Goal: Task Accomplishment & Management: Manage account settings

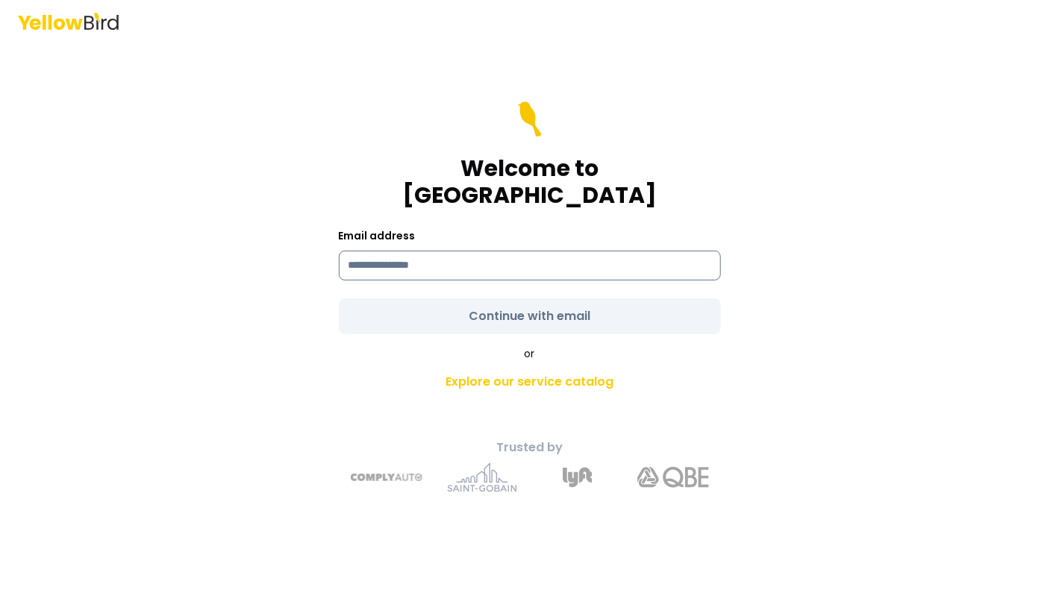
click at [363, 257] on input at bounding box center [530, 266] width 382 height 30
type input "**********"
click at [530, 297] on form "**********" at bounding box center [530, 218] width 382 height 233
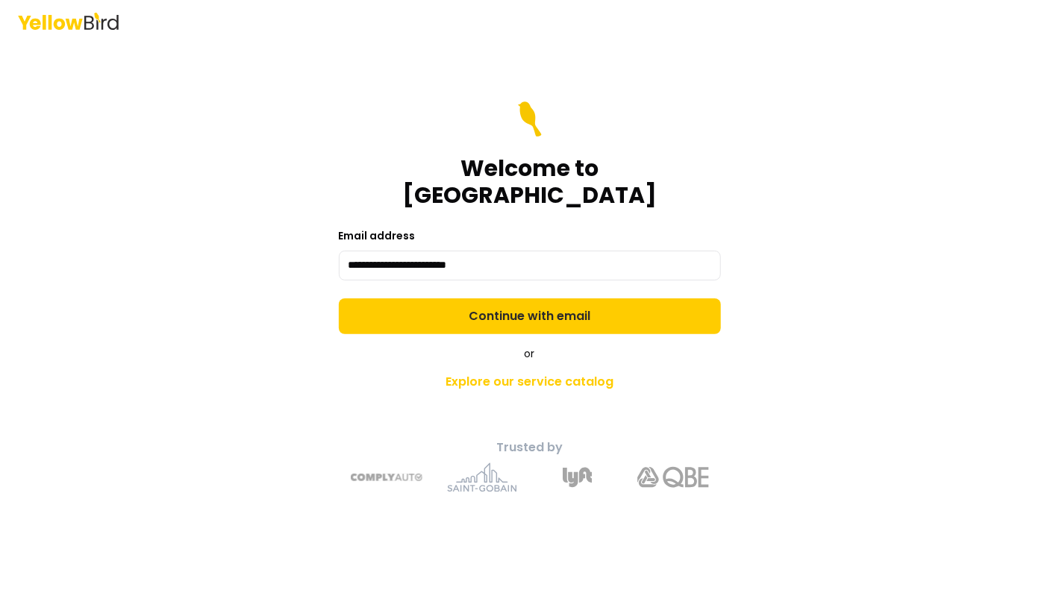
click at [530, 299] on button "Continue with email" at bounding box center [530, 317] width 382 height 36
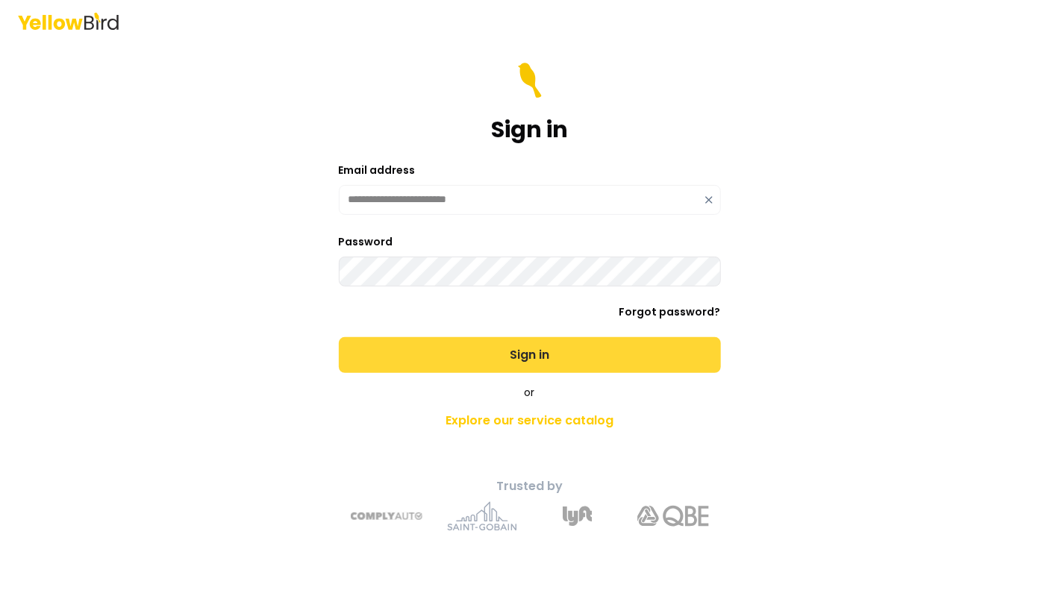
click at [464, 350] on button "Sign in" at bounding box center [530, 355] width 382 height 36
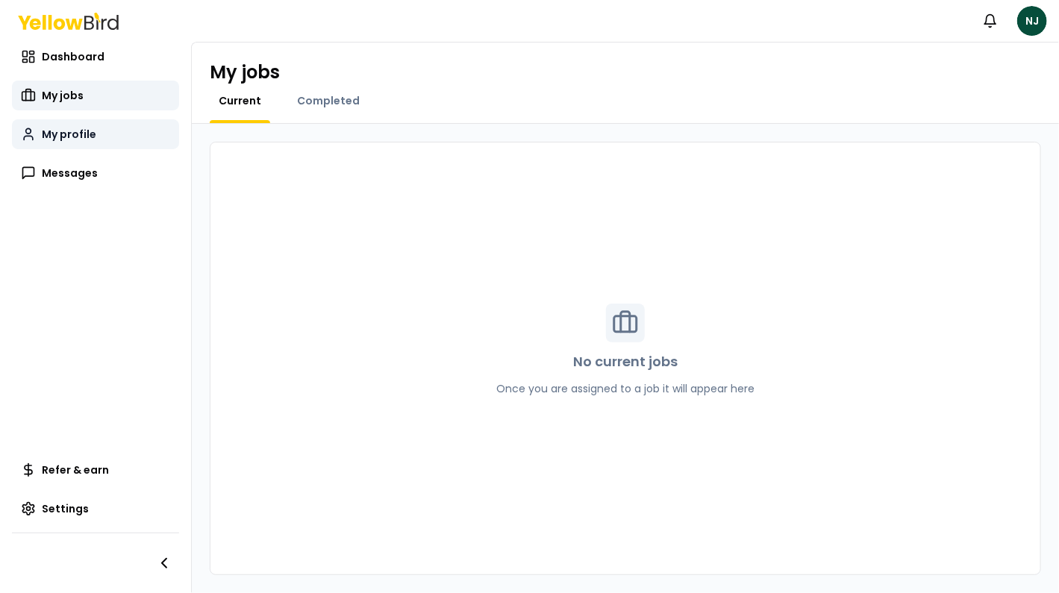
click at [85, 130] on span "My profile" at bounding box center [69, 134] width 54 height 15
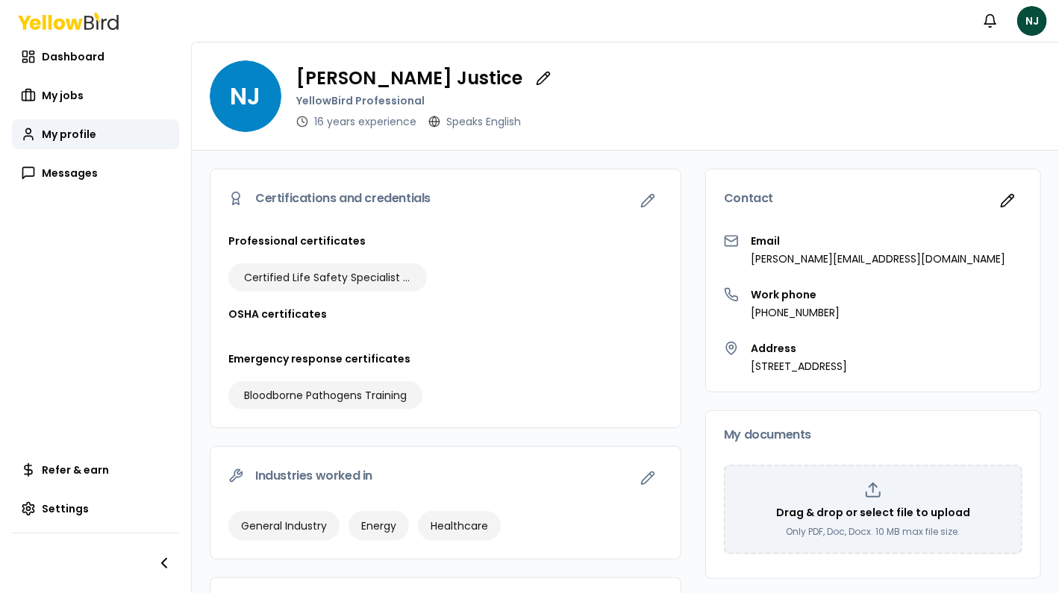
scroll to position [1, 0]
click at [640, 203] on icon "button" at bounding box center [647, 200] width 15 height 15
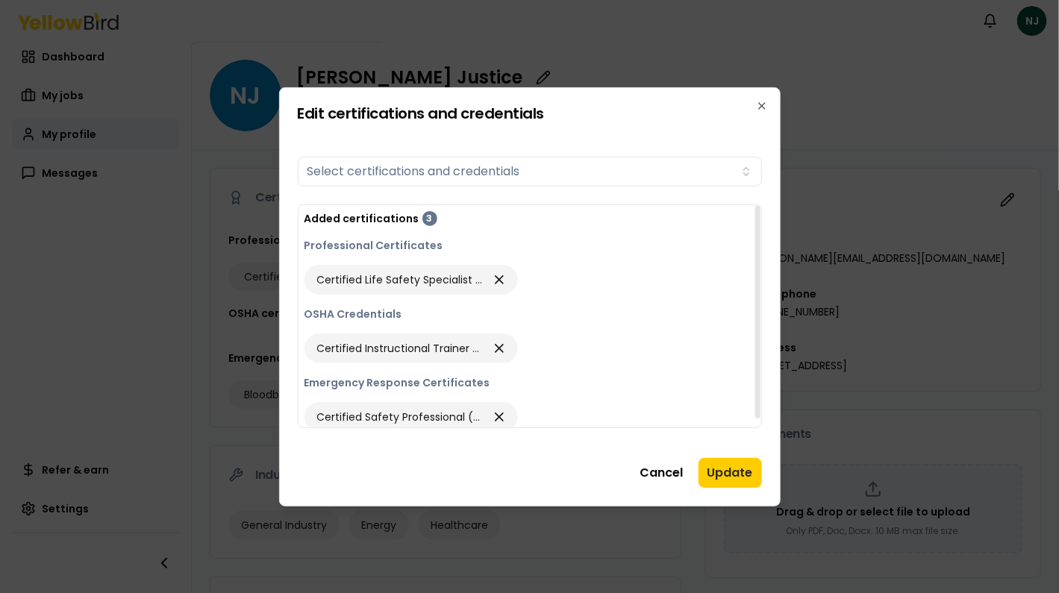
scroll to position [10, 0]
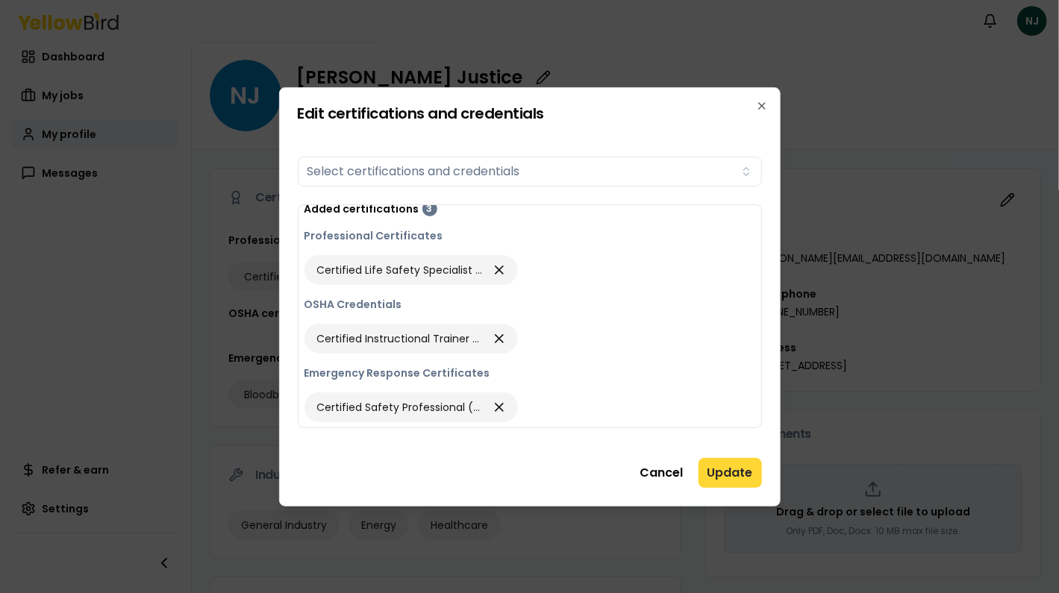
click at [717, 469] on button "Update" at bounding box center [730, 473] width 63 height 30
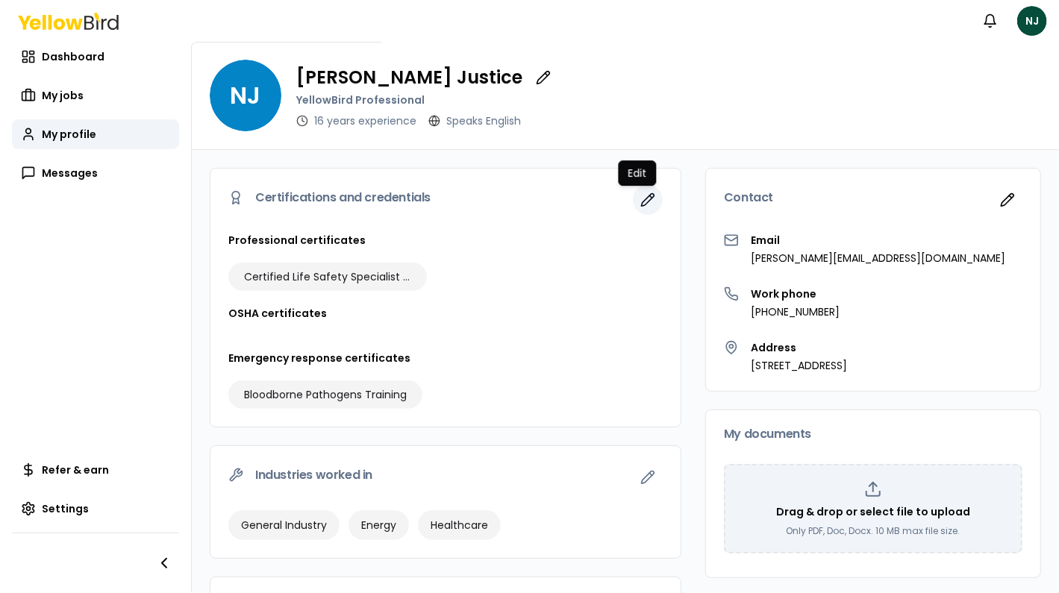
click at [642, 200] on icon "button" at bounding box center [648, 200] width 13 height 13
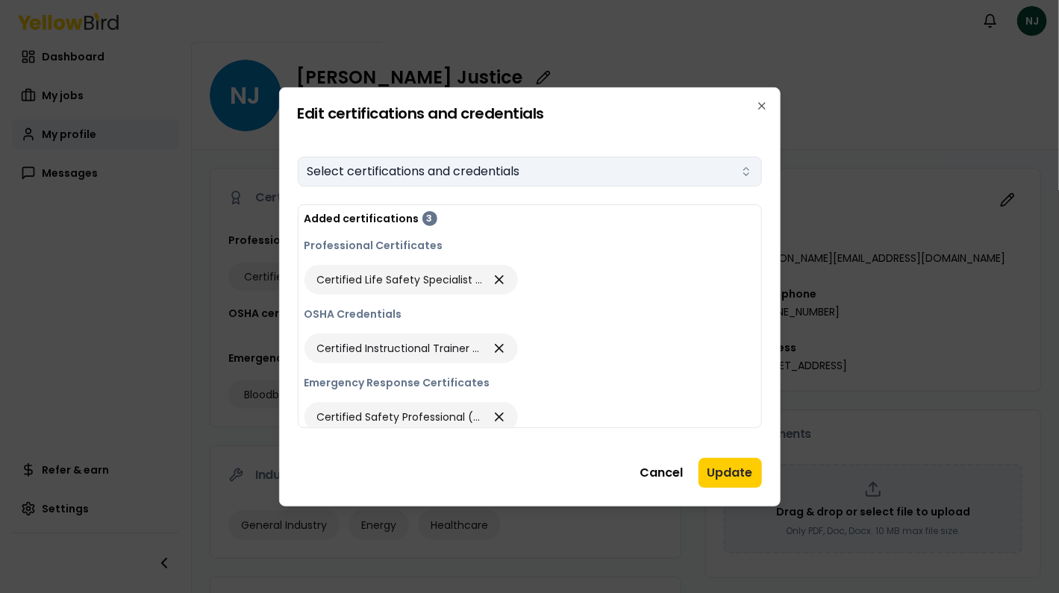
click at [744, 166] on icon "button" at bounding box center [746, 172] width 12 height 12
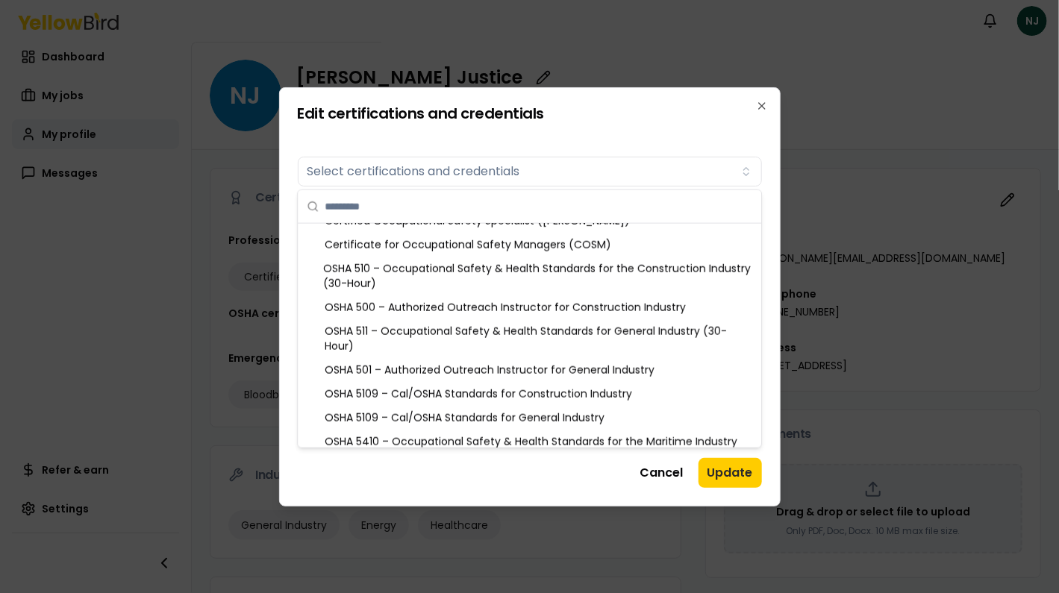
scroll to position [717, 0]
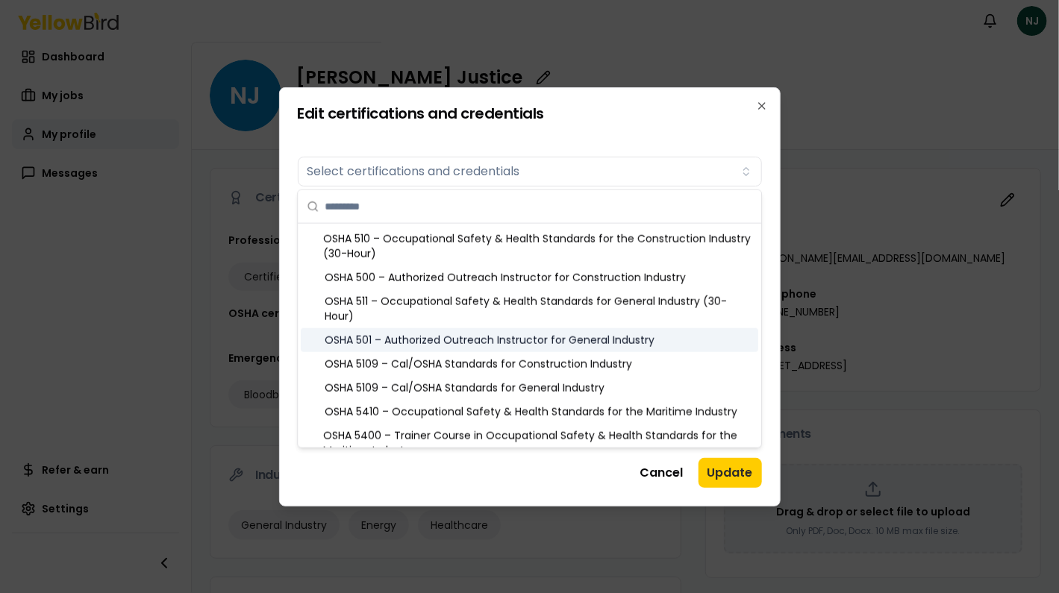
click at [575, 342] on div "OSHA 501 – Authorized Outreach Instructor for General Industry" at bounding box center [530, 340] width 458 height 24
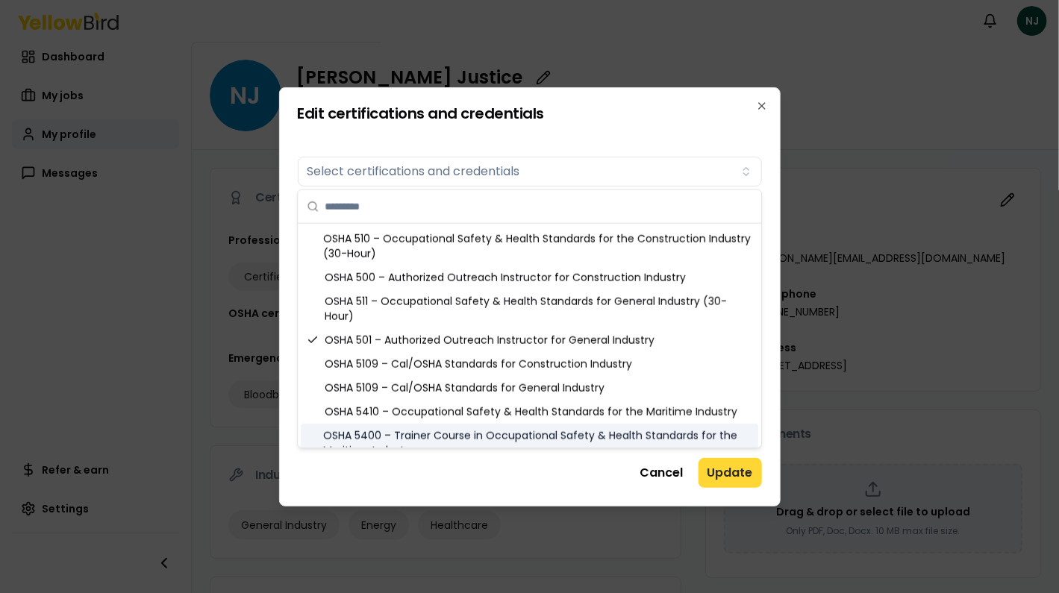
click at [728, 477] on button "Update" at bounding box center [730, 473] width 63 height 30
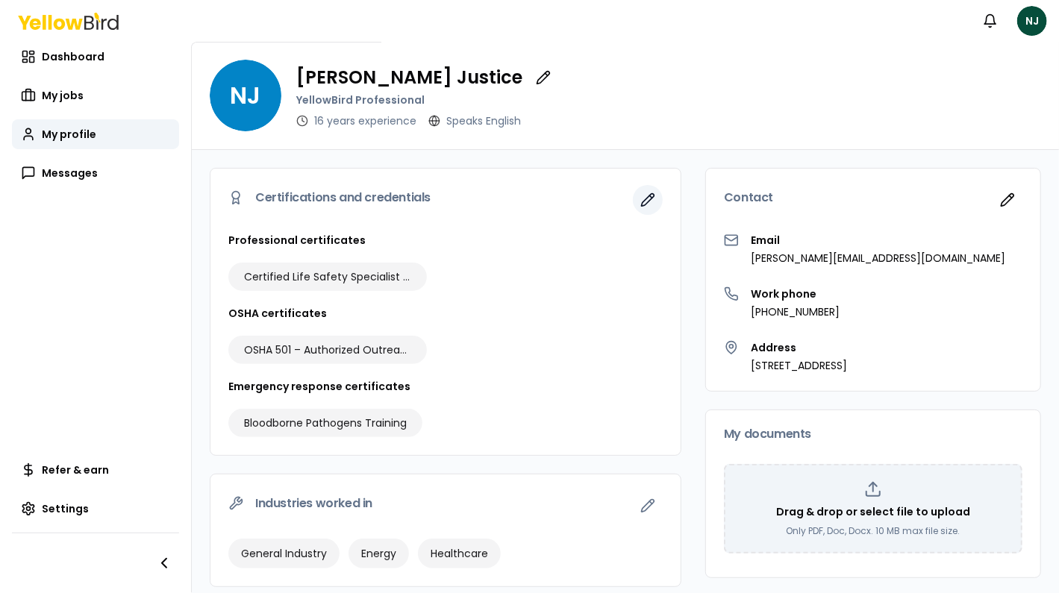
click at [642, 197] on icon "button" at bounding box center [648, 200] width 13 height 13
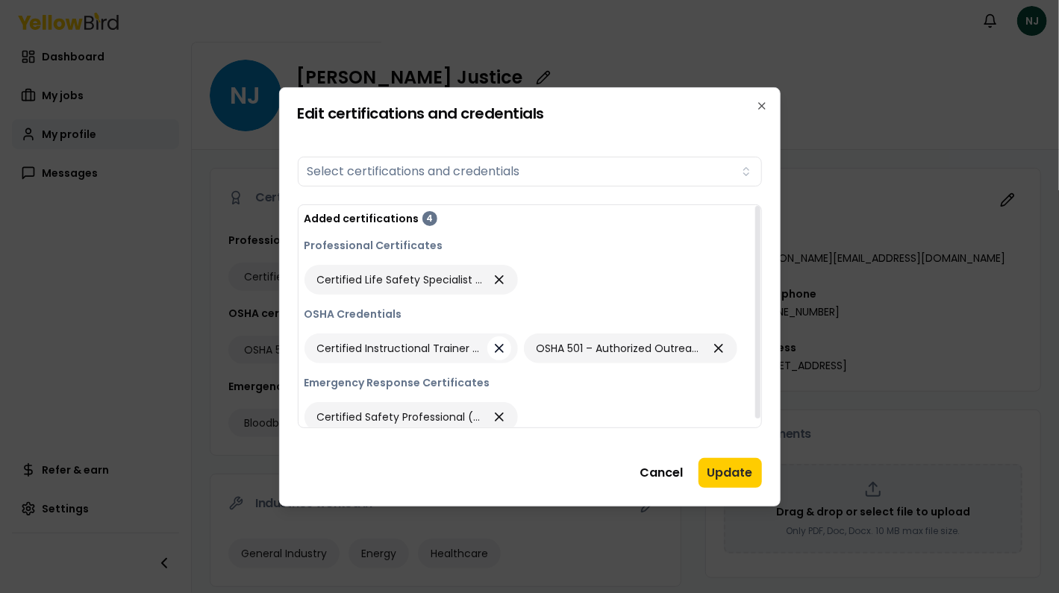
click at [497, 347] on icon "button" at bounding box center [499, 348] width 7 height 7
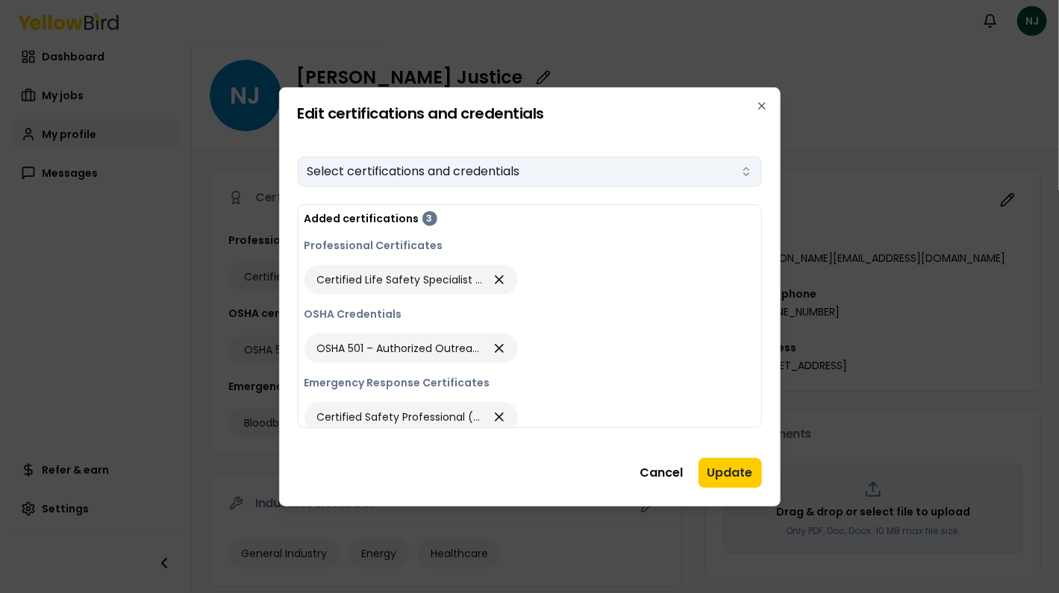
click at [752, 172] on icon "button" at bounding box center [746, 172] width 12 height 12
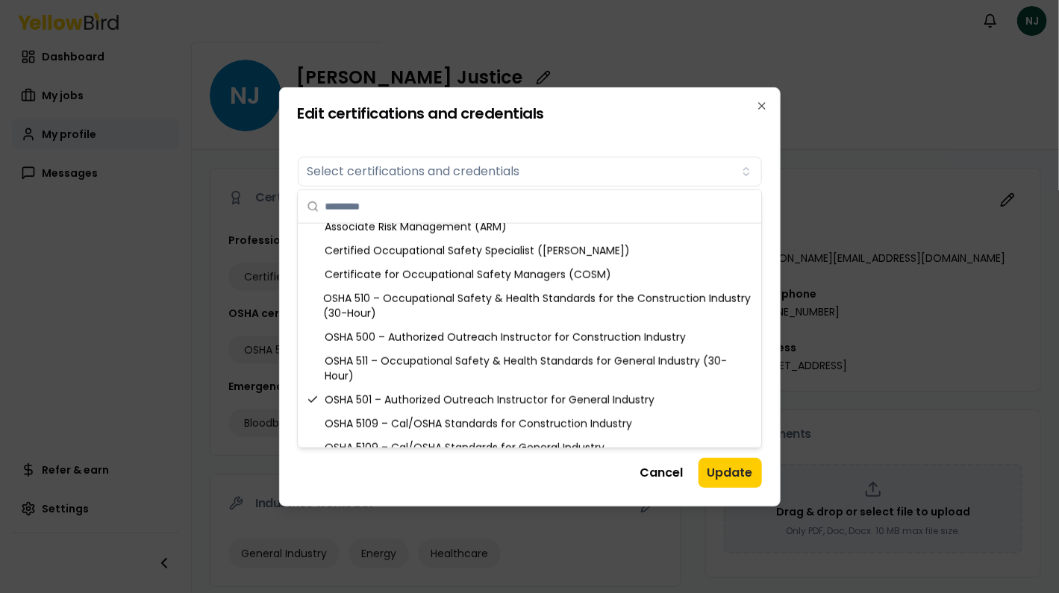
scroll to position [687, 0]
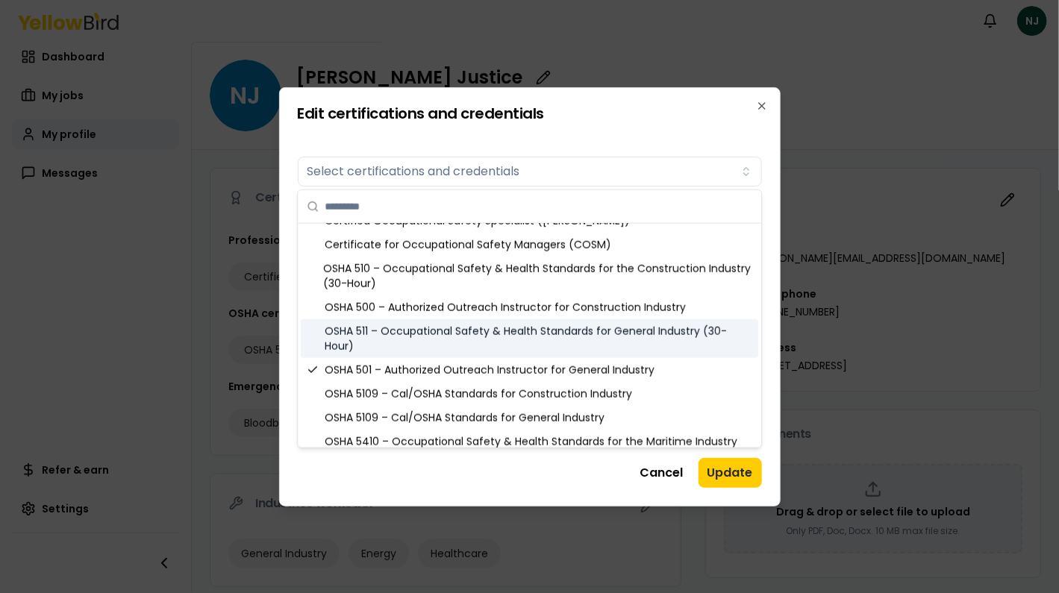
click at [338, 334] on div "OSHA 511 – Occupational Safety & Health Standards for General Industry (30-Hour)" at bounding box center [530, 338] width 458 height 39
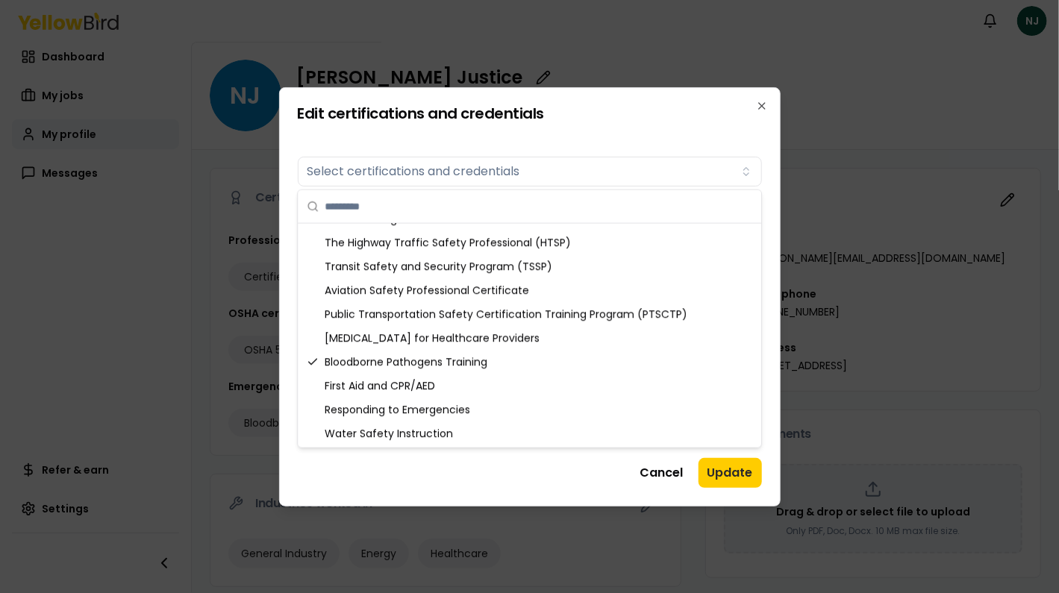
scroll to position [1857, 0]
click at [728, 476] on button "Update" at bounding box center [730, 473] width 63 height 30
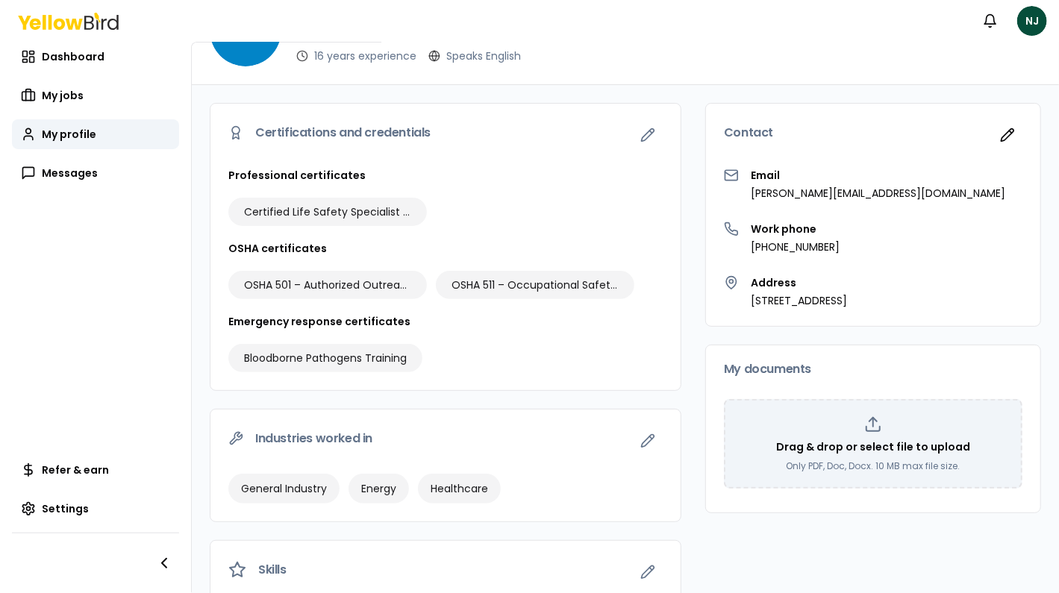
scroll to position [0, 0]
